Goal: Information Seeking & Learning: Check status

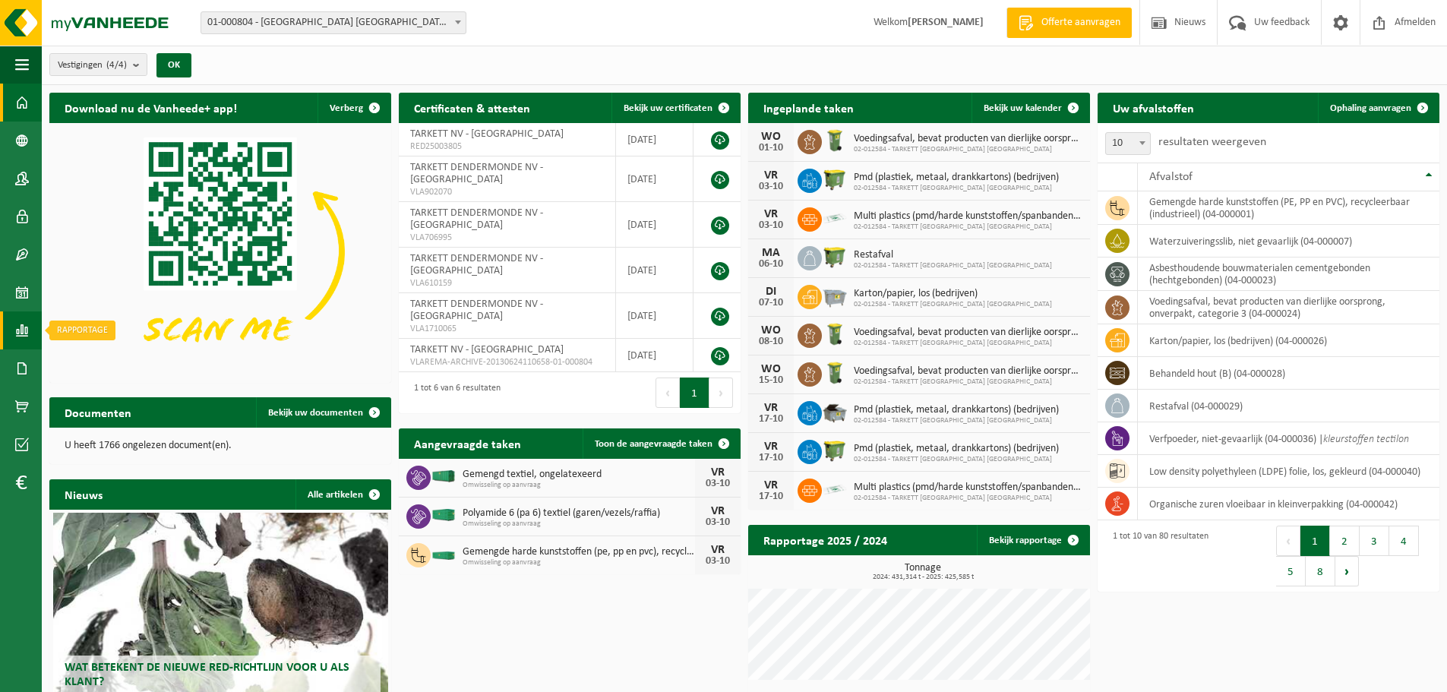
click at [10, 332] on link "Rapportage" at bounding box center [21, 330] width 42 height 38
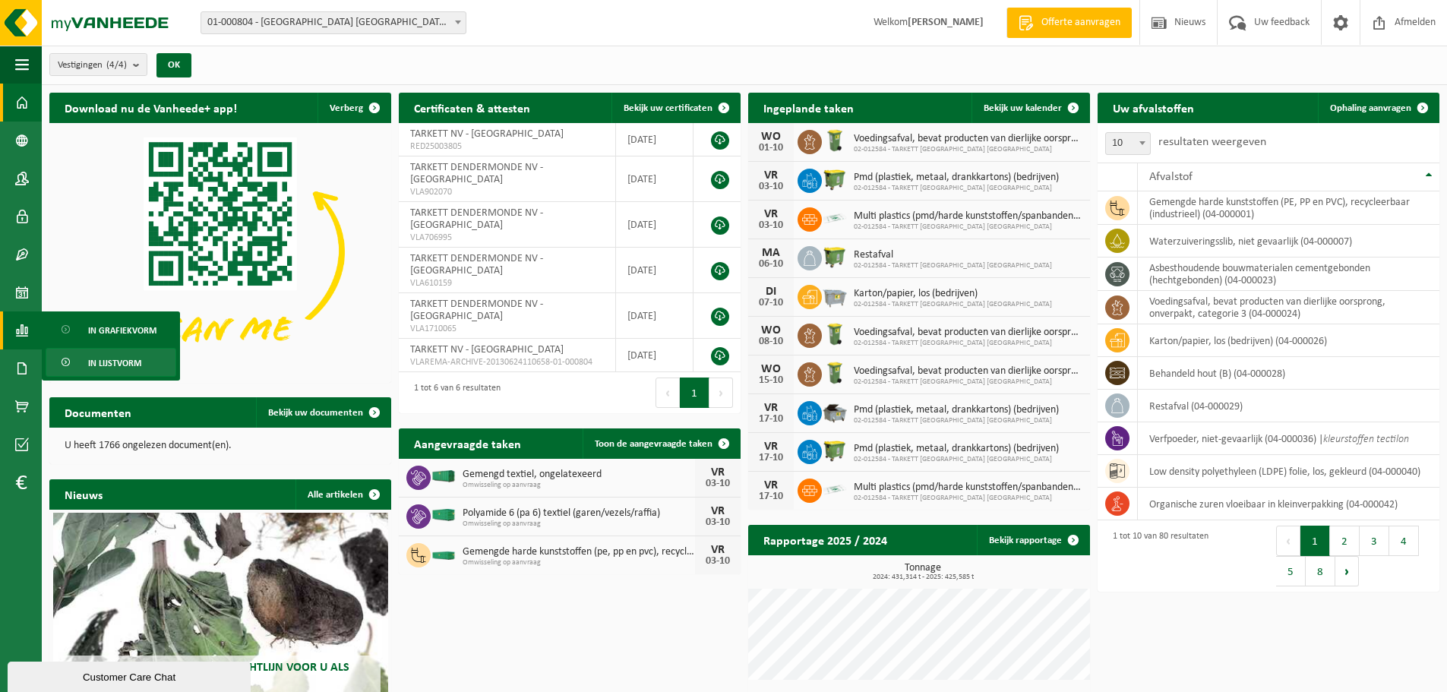
click at [94, 352] on span "In lijstvorm" at bounding box center [114, 363] width 53 height 29
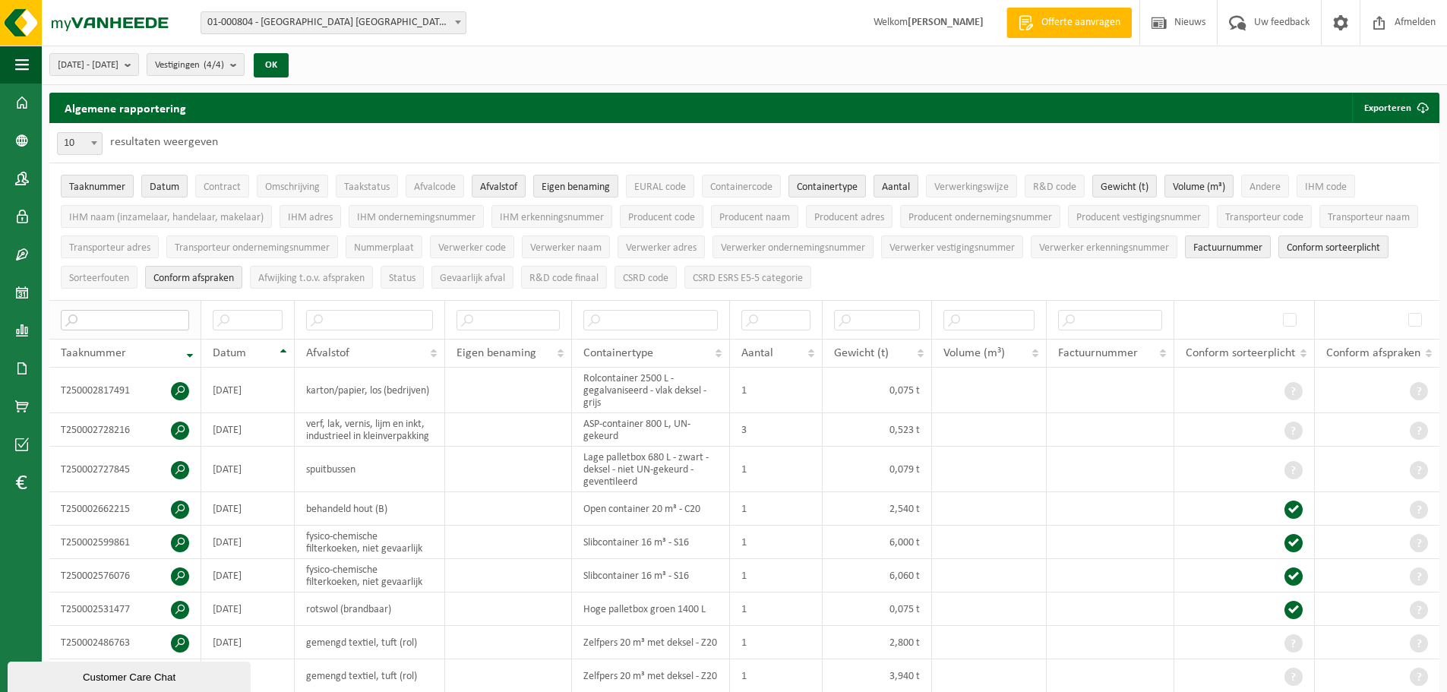
click at [145, 323] on input "text" at bounding box center [125, 320] width 128 height 21
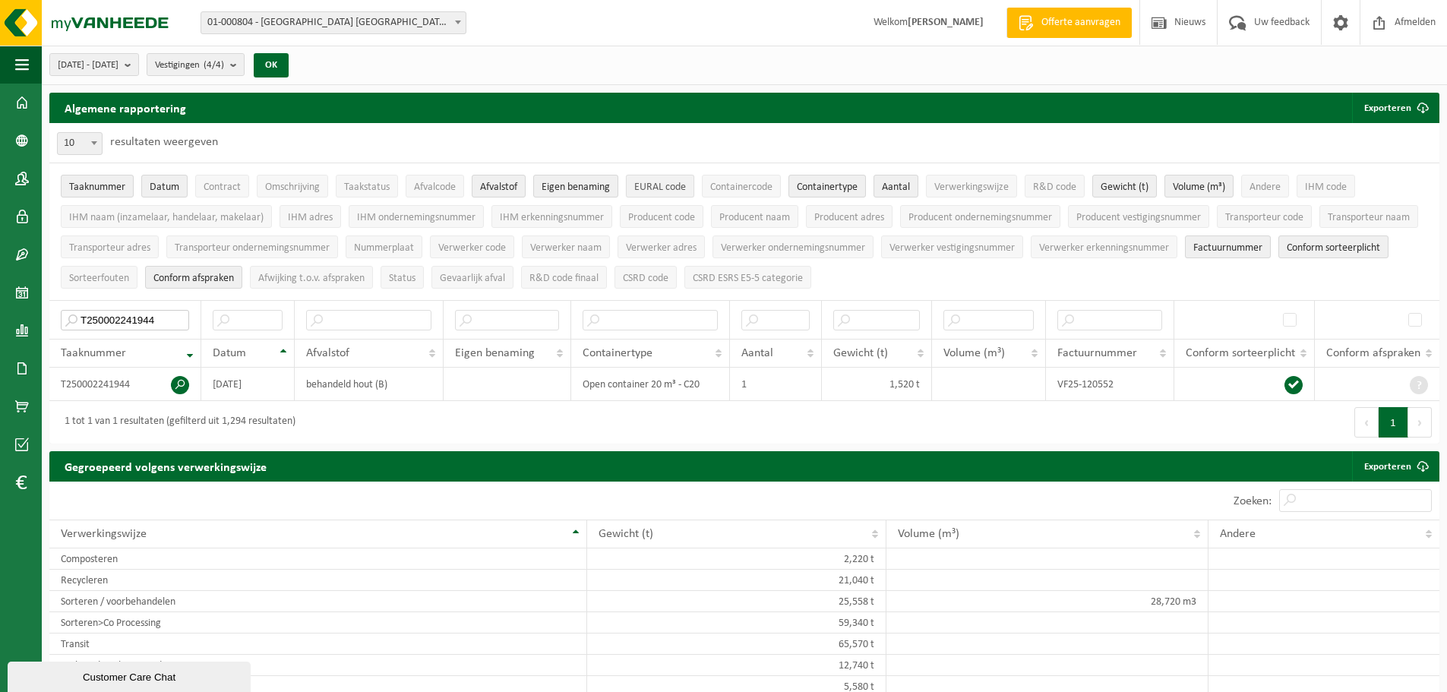
type input "T250002241944"
click at [666, 196] on button "EURAL code" at bounding box center [660, 186] width 68 height 23
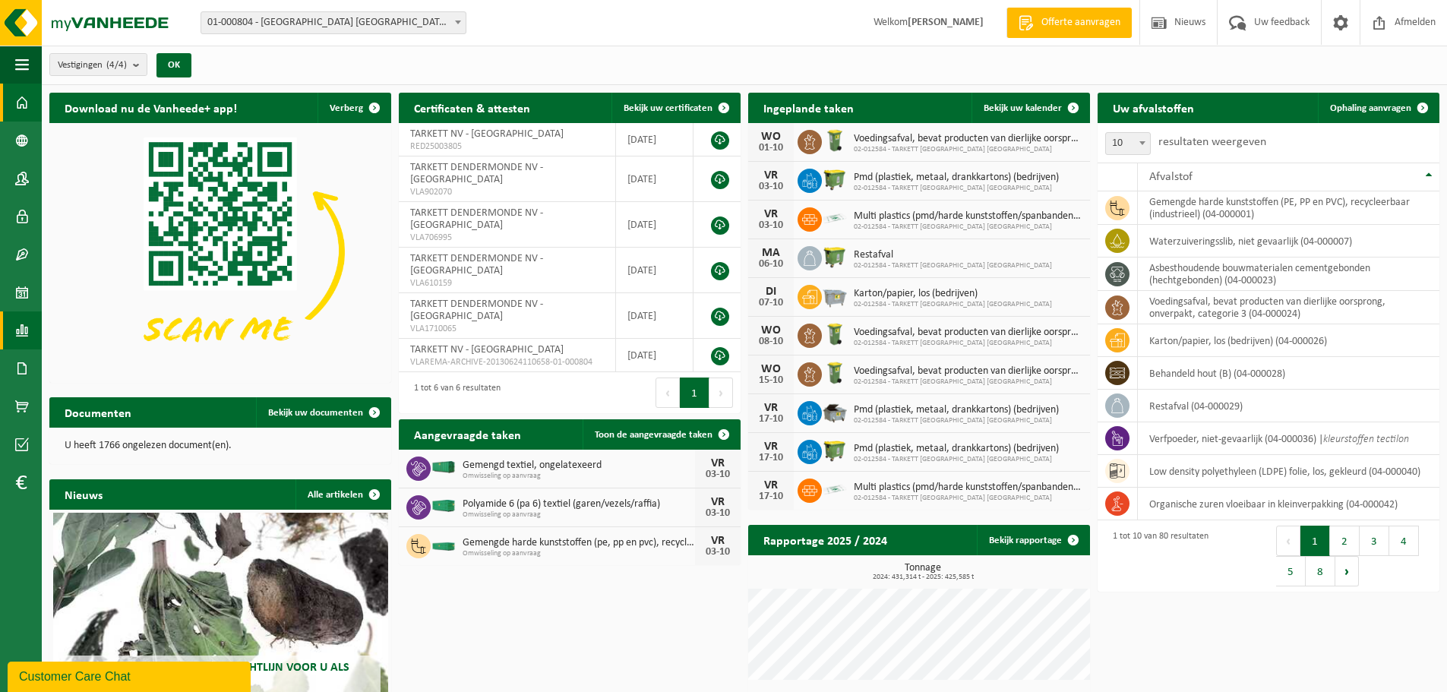
click at [19, 336] on span at bounding box center [22, 330] width 14 height 38
click at [91, 366] on span "In lijstvorm" at bounding box center [114, 363] width 53 height 29
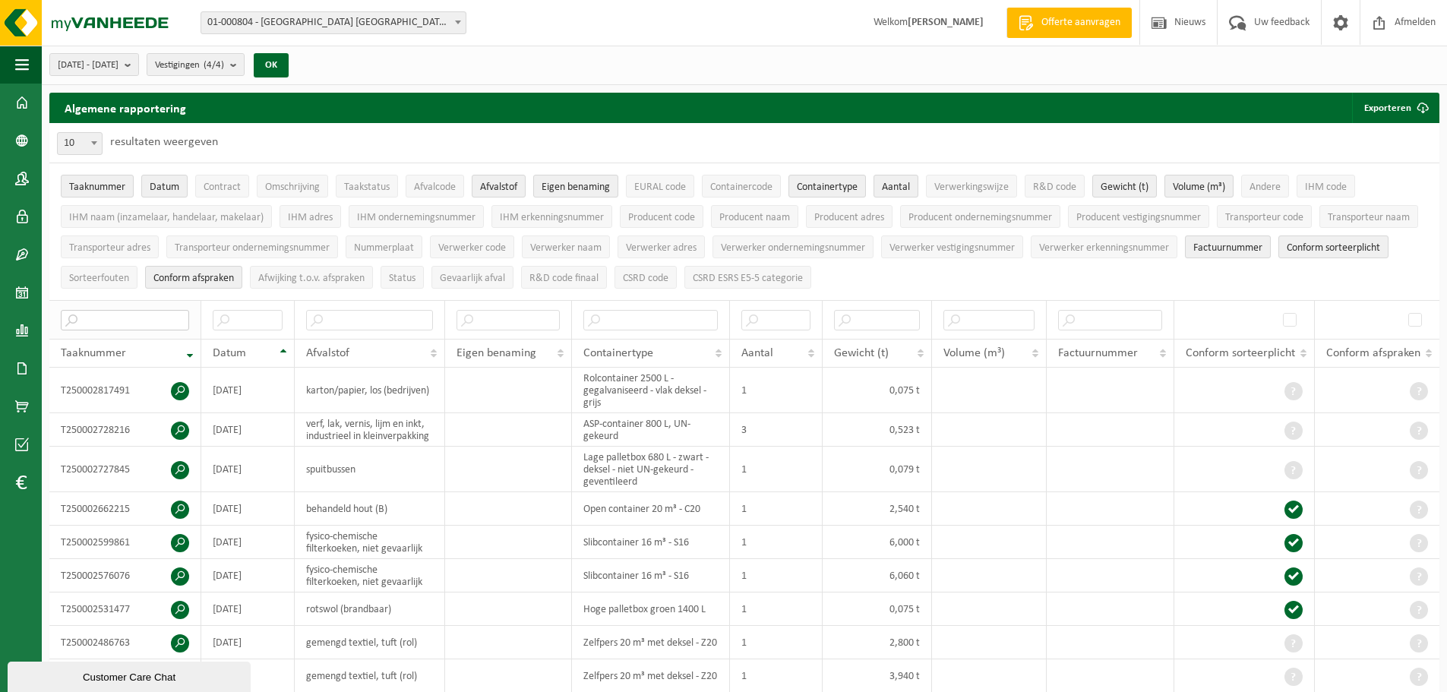
click at [128, 320] on input "text" at bounding box center [125, 320] width 128 height 21
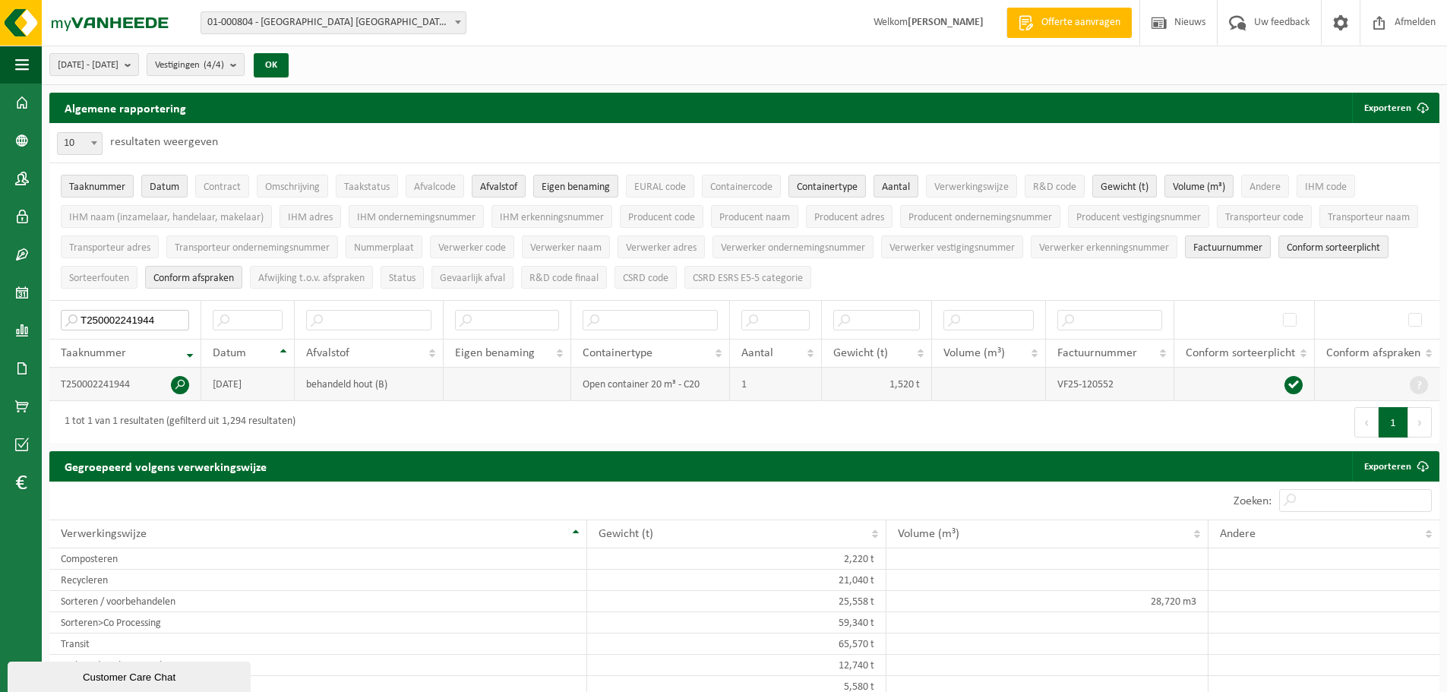
type input "T250002241944"
click at [181, 378] on span at bounding box center [180, 385] width 18 height 18
